Goal: Task Accomplishment & Management: Use online tool/utility

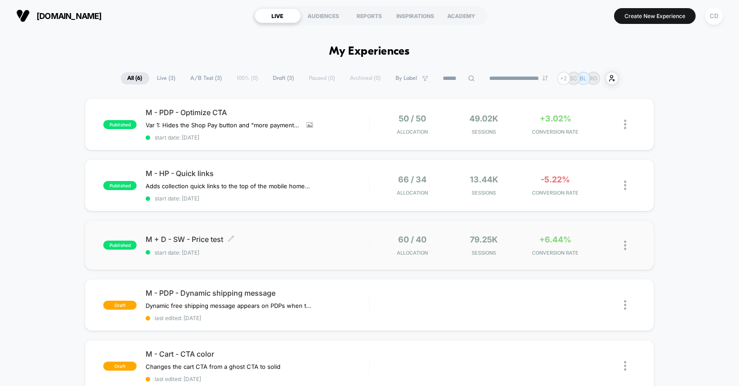
click at [326, 235] on span "M + D - SW - Price test Click to edit experience details" at bounding box center [257, 239] width 223 height 9
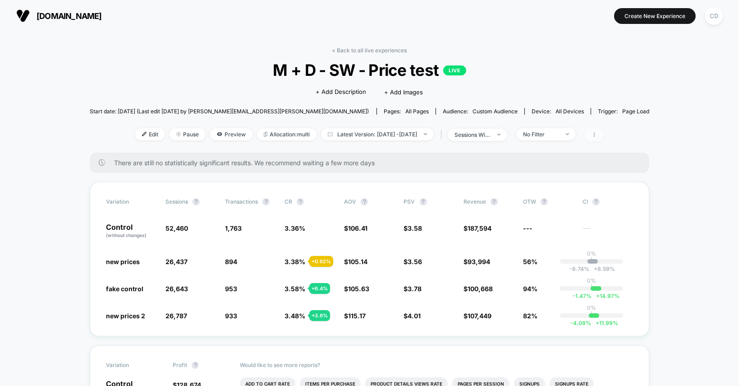
click at [597, 136] on icon at bounding box center [594, 134] width 5 height 5
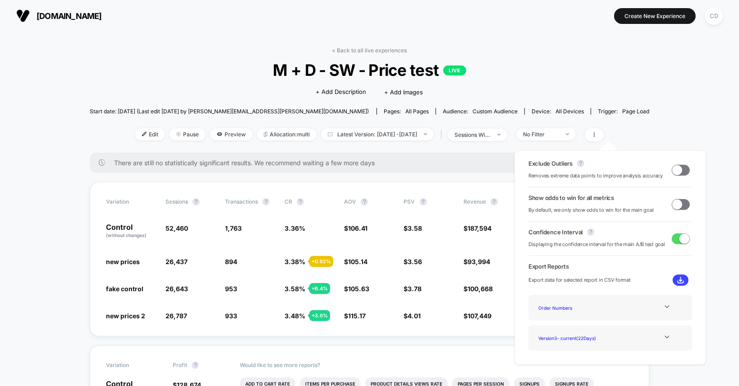
click at [710, 304] on div "Exclude Outliers ? Removes extreme data points to improve analysis accuracy Sho…" at bounding box center [611, 257] width 210 height 232
click at [556, 265] on span "Export Reports" at bounding box center [611, 266] width 164 height 7
click at [665, 335] on icon at bounding box center [667, 336] width 7 height 7
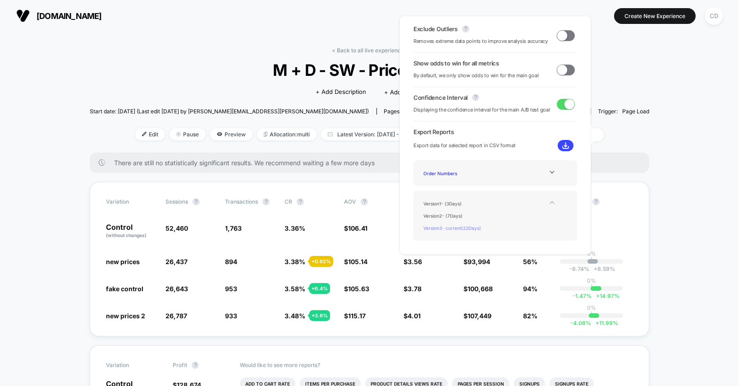
click at [471, 225] on div "Version 3 - current ( 22 Days)" at bounding box center [456, 227] width 72 height 12
click at [549, 172] on icon at bounding box center [552, 172] width 7 height 7
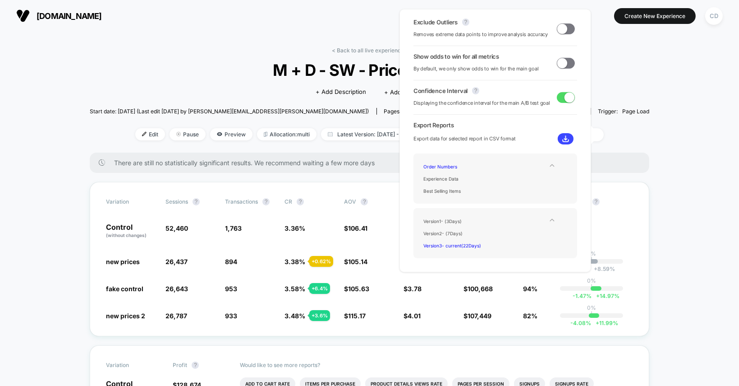
click at [550, 166] on icon at bounding box center [552, 165] width 7 height 7
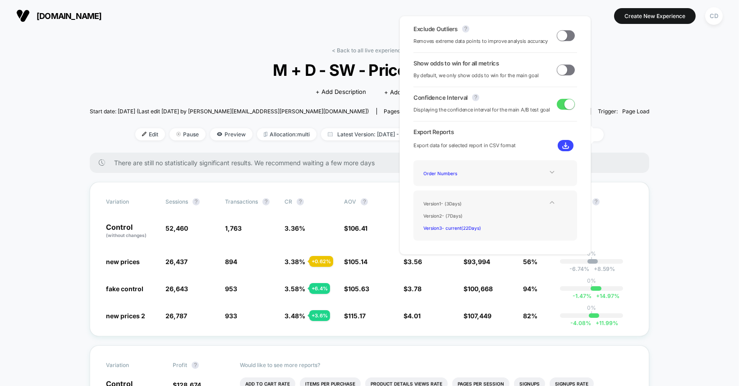
click at [563, 145] on img at bounding box center [566, 145] width 7 height 7
